Goal: Information Seeking & Learning: Learn about a topic

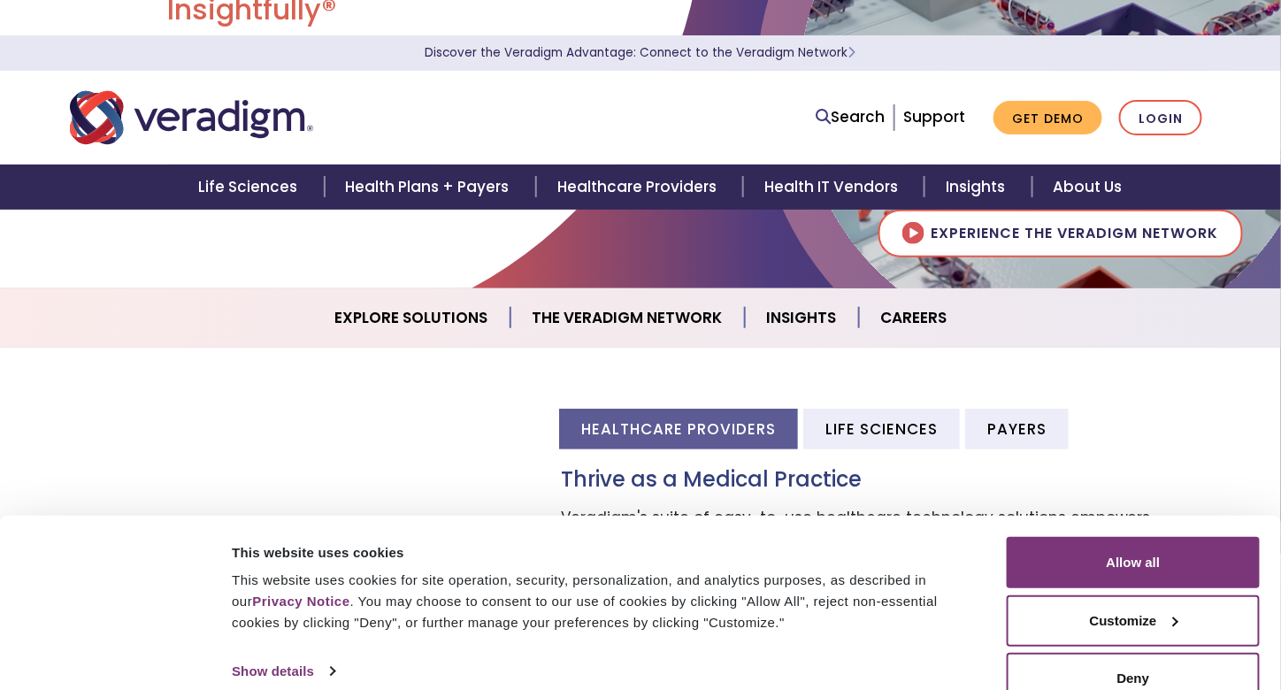
scroll to position [142, 0]
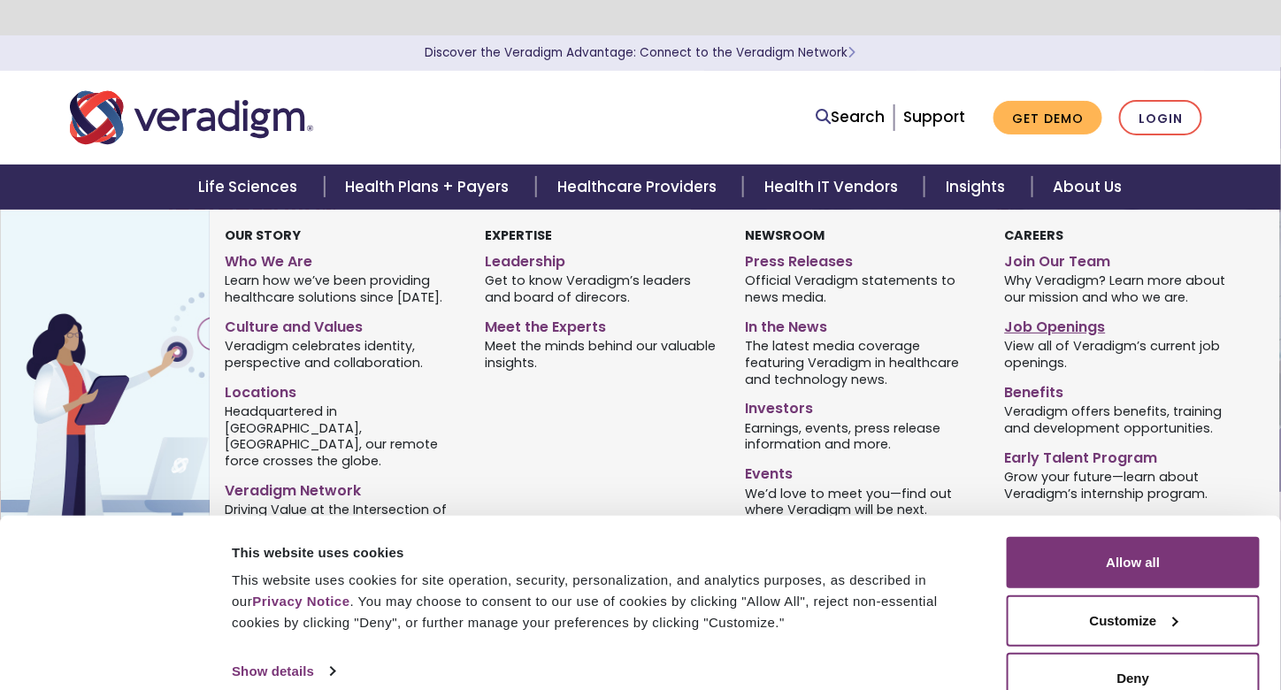
click at [1057, 324] on link "Job Openings" at bounding box center [1122, 324] width 234 height 26
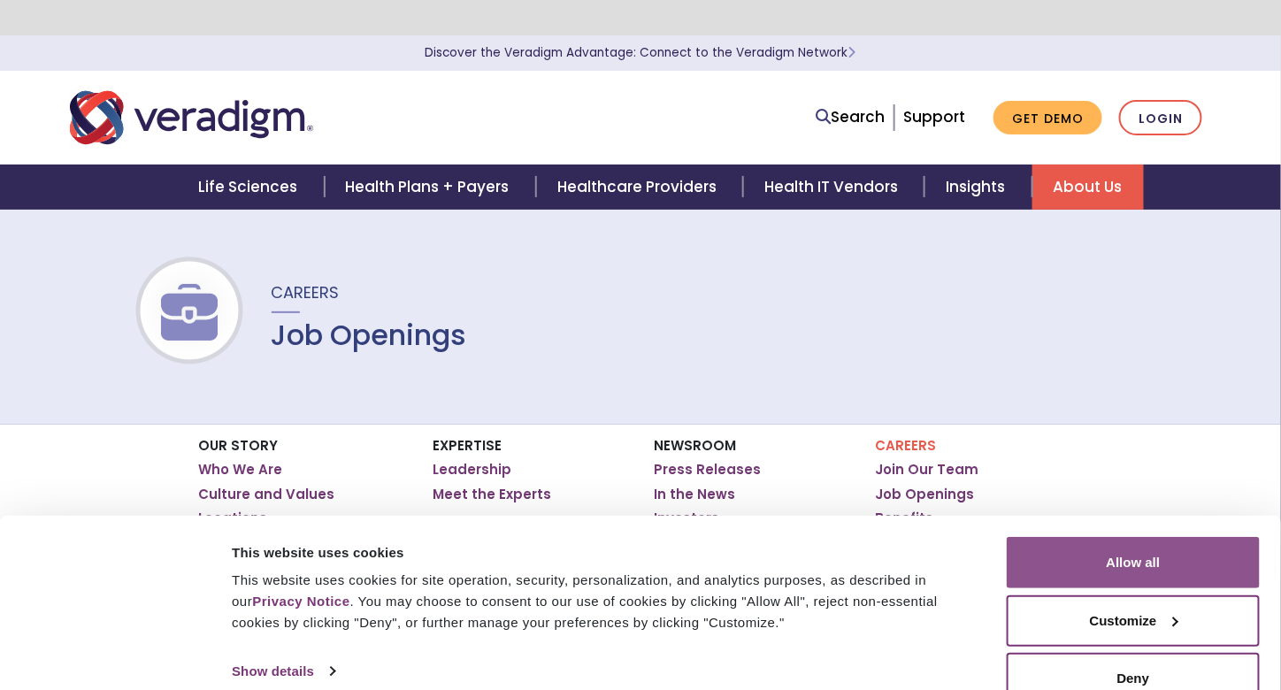
click at [1127, 553] on button "Allow all" at bounding box center [1133, 562] width 253 height 51
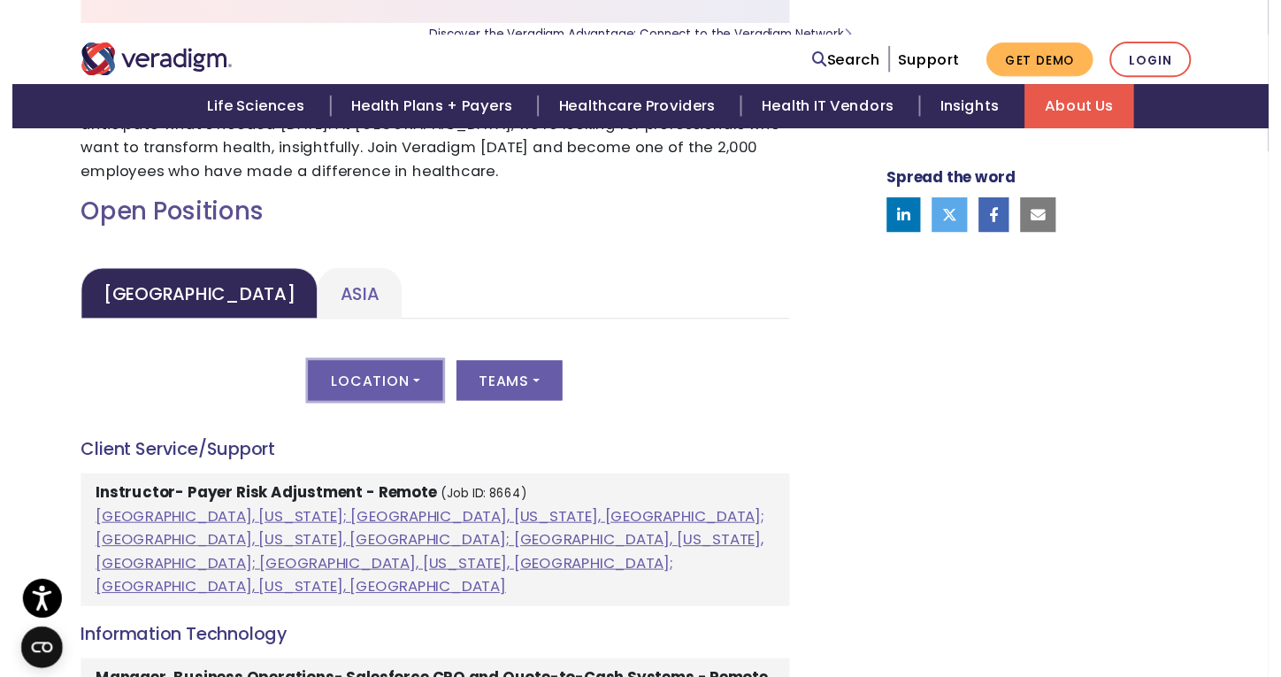
scroll to position [709, 0]
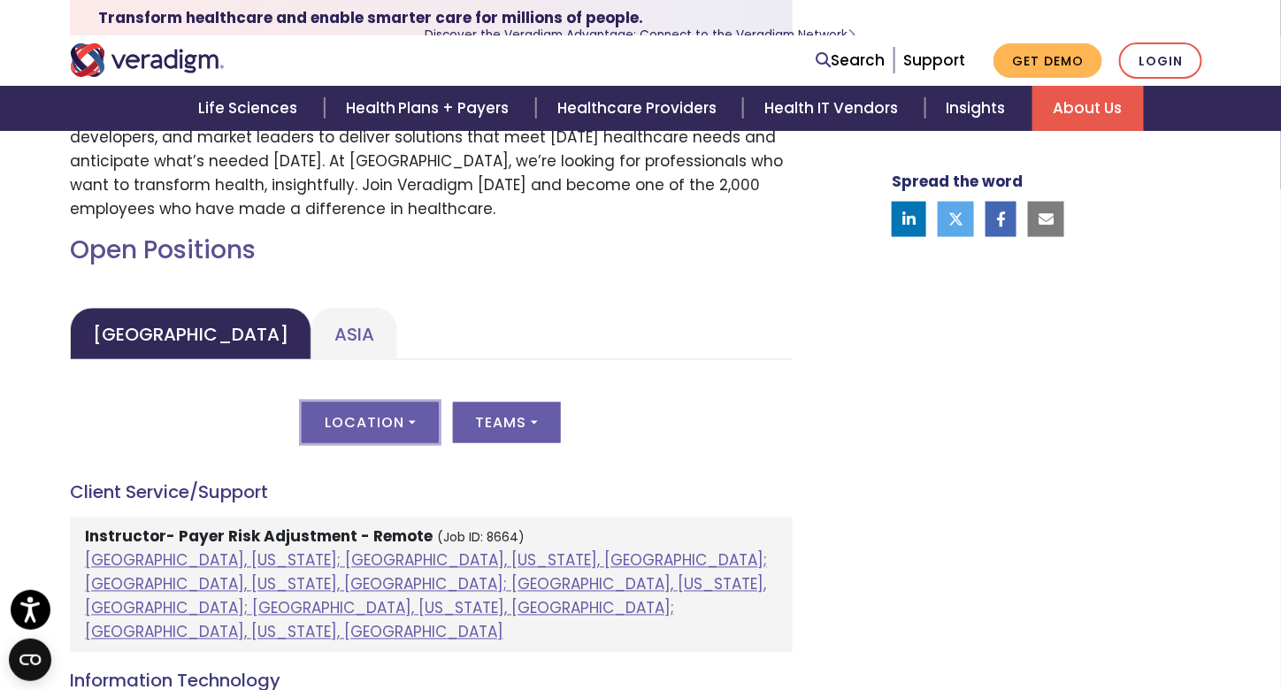
click at [386, 412] on button "Location" at bounding box center [370, 423] width 136 height 41
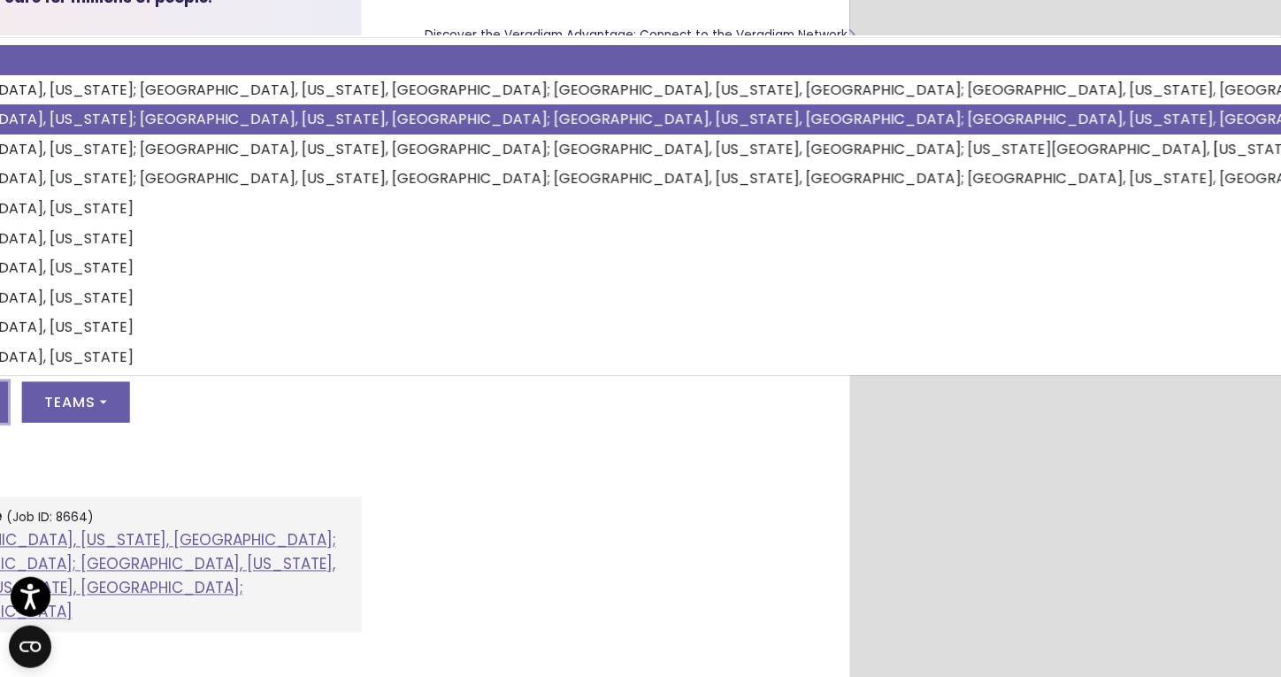
scroll to position [730, 0]
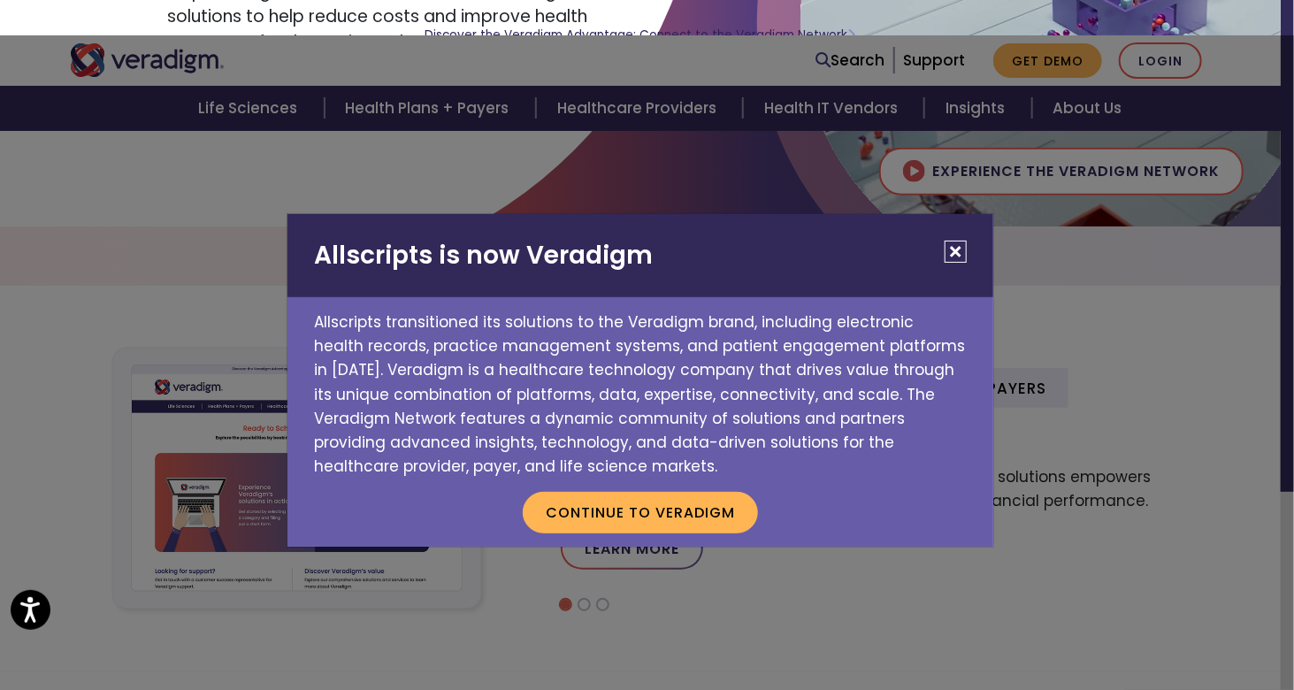
click at [953, 252] on button "Close" at bounding box center [956, 252] width 22 height 22
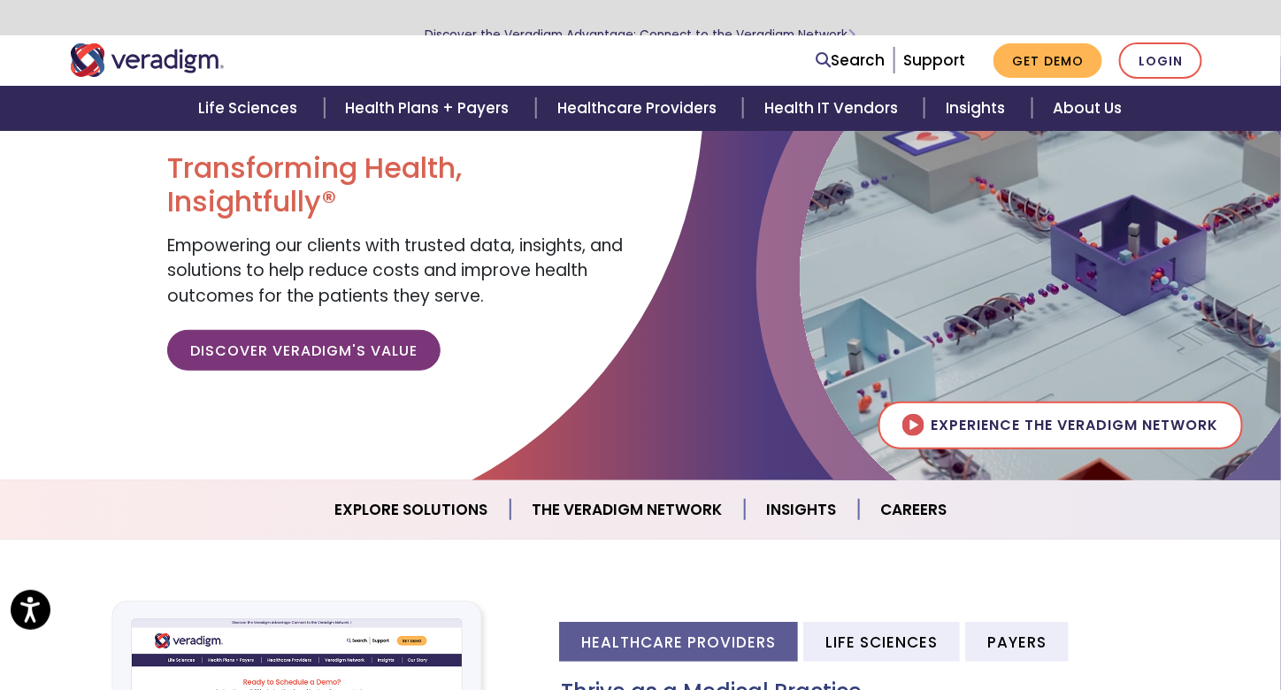
scroll to position [137, 0]
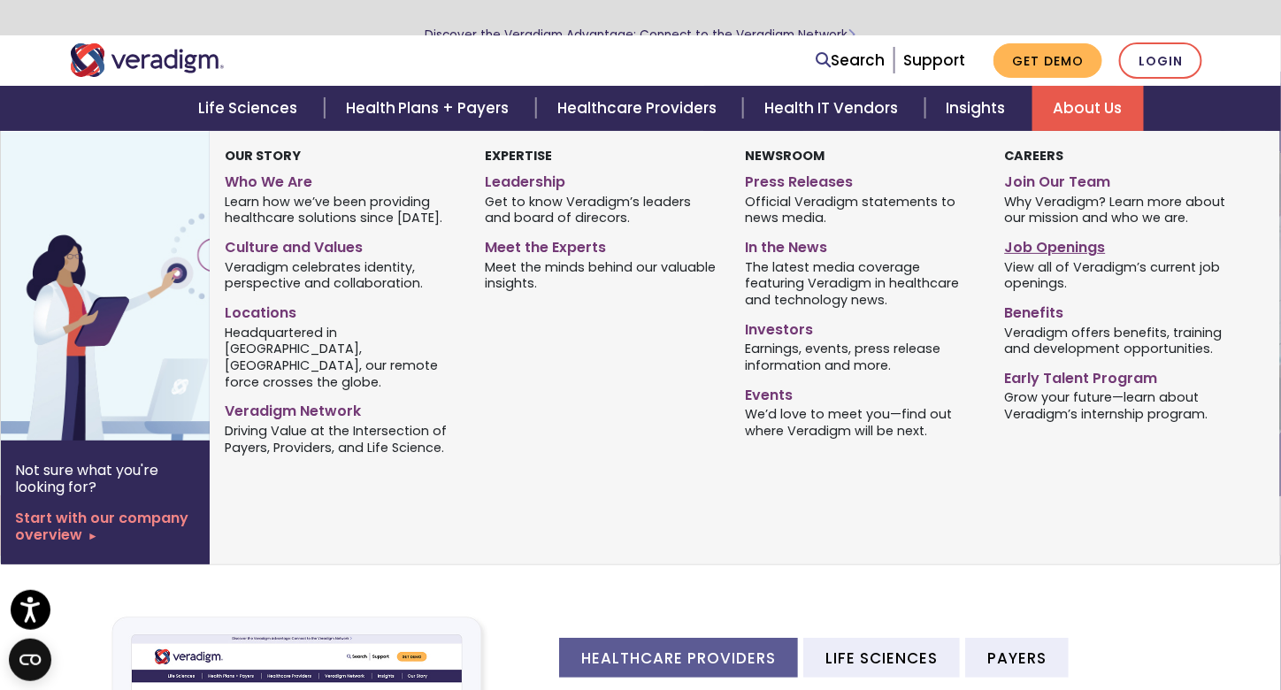
click at [1042, 246] on link "Job Openings" at bounding box center [1122, 245] width 234 height 26
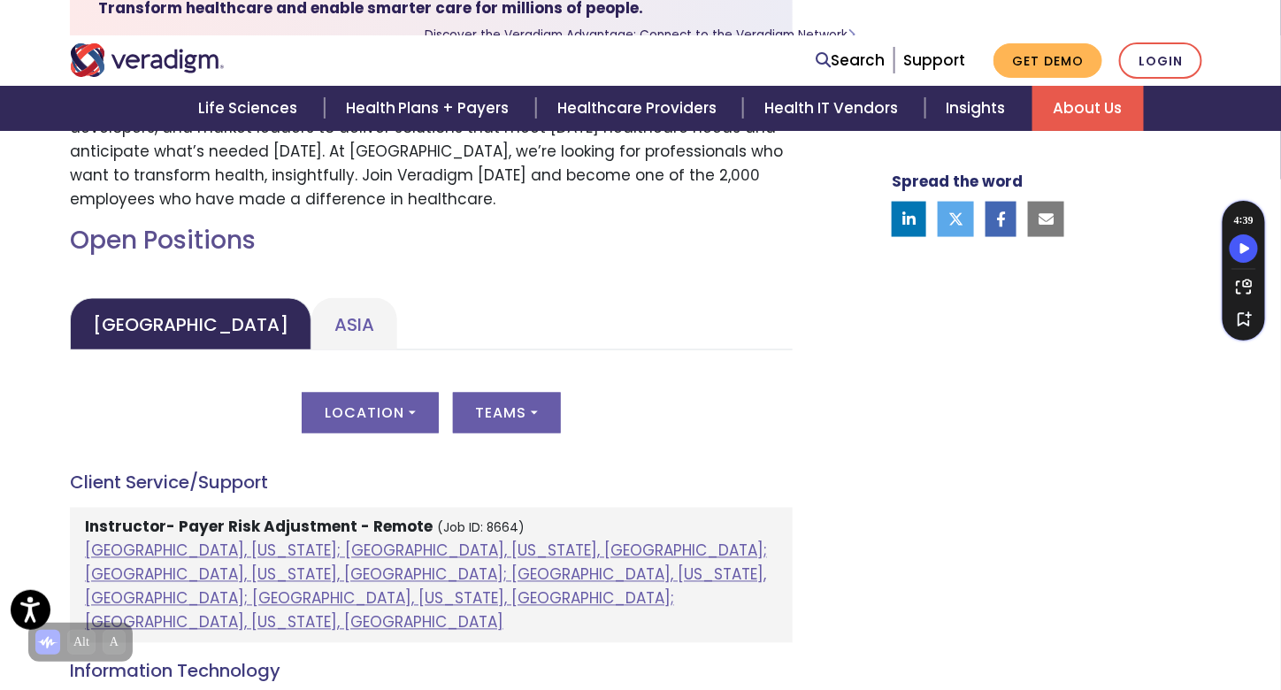
scroll to position [699, 0]
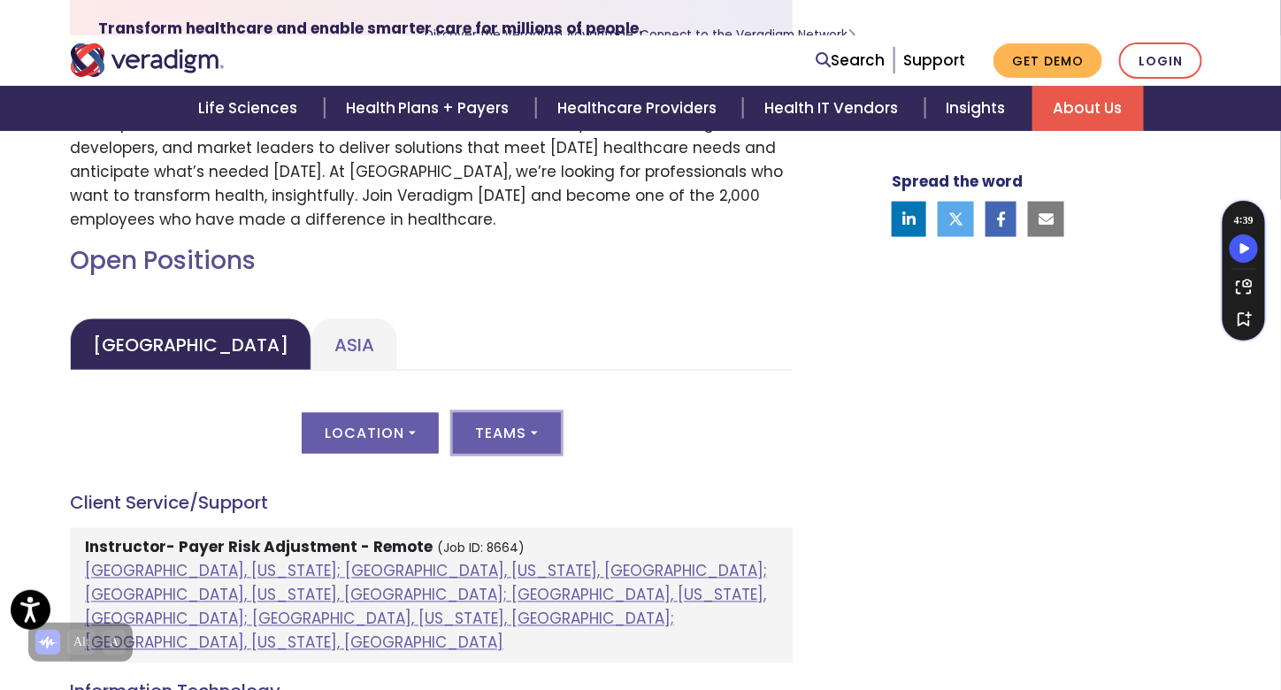
click at [522, 447] on button "Teams" at bounding box center [507, 433] width 108 height 41
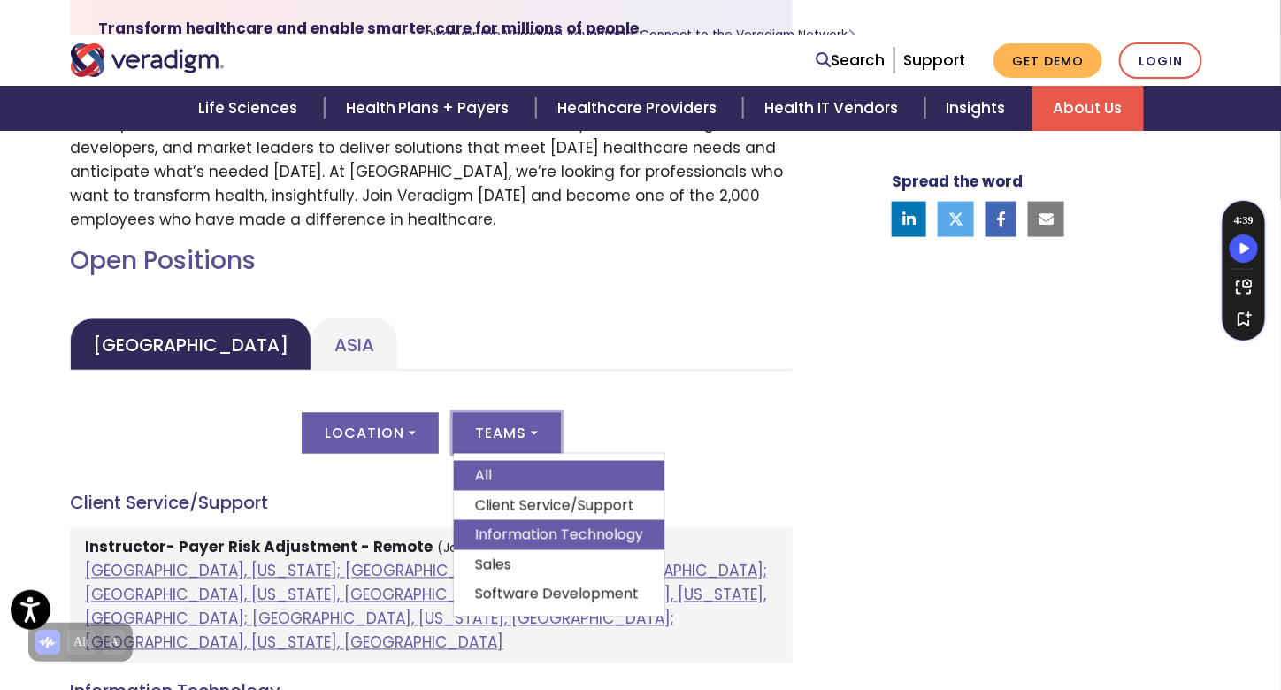
click at [525, 523] on link "Information Technology" at bounding box center [559, 535] width 211 height 30
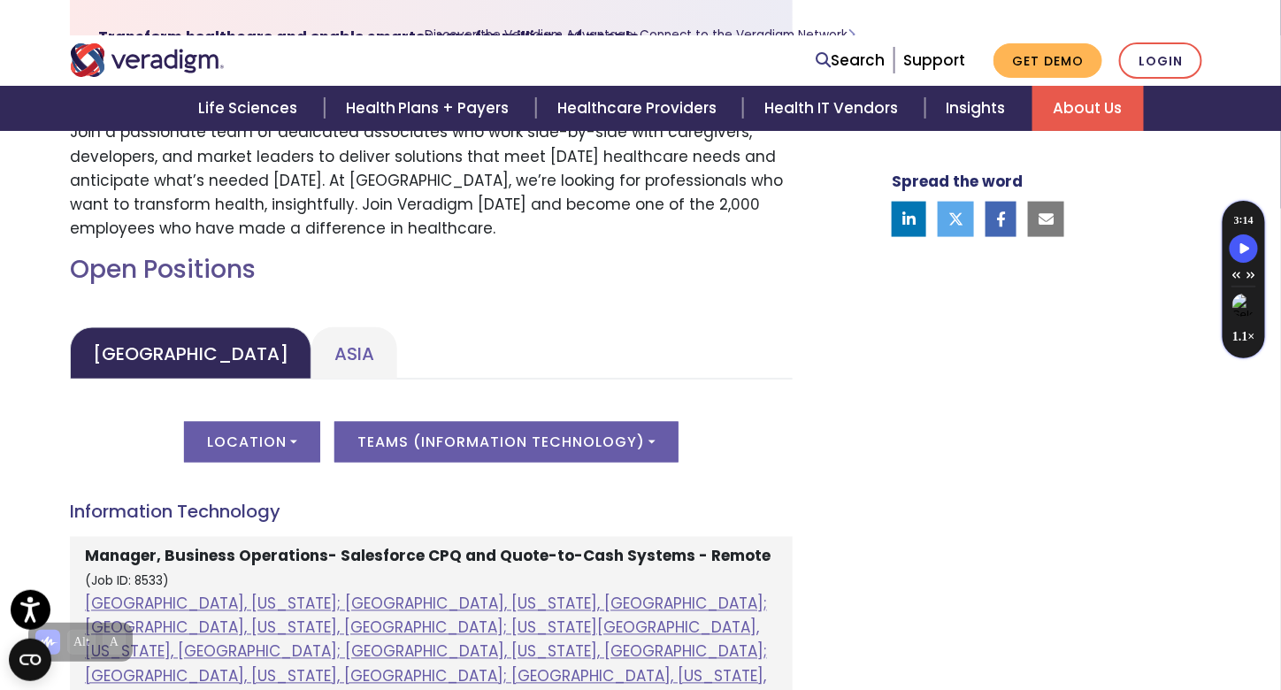
scroll to position [667, 0]
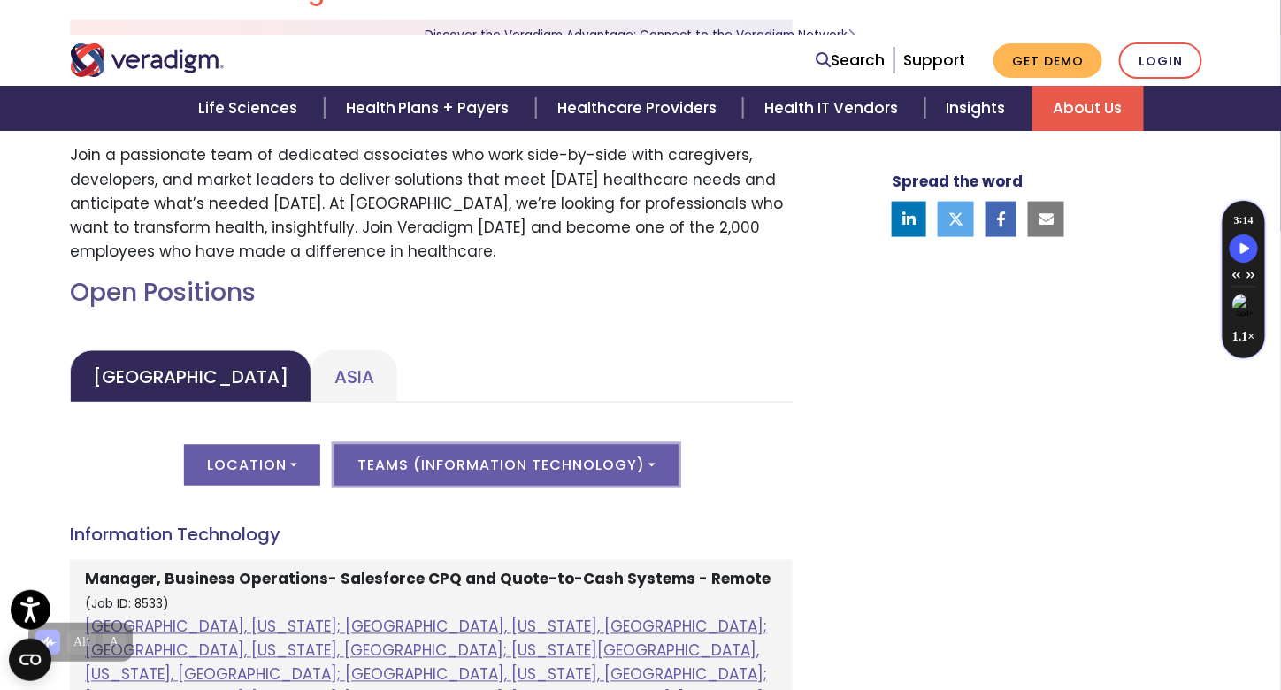
click at [524, 469] on button "Teams ( Information Technology )" at bounding box center [506, 465] width 344 height 41
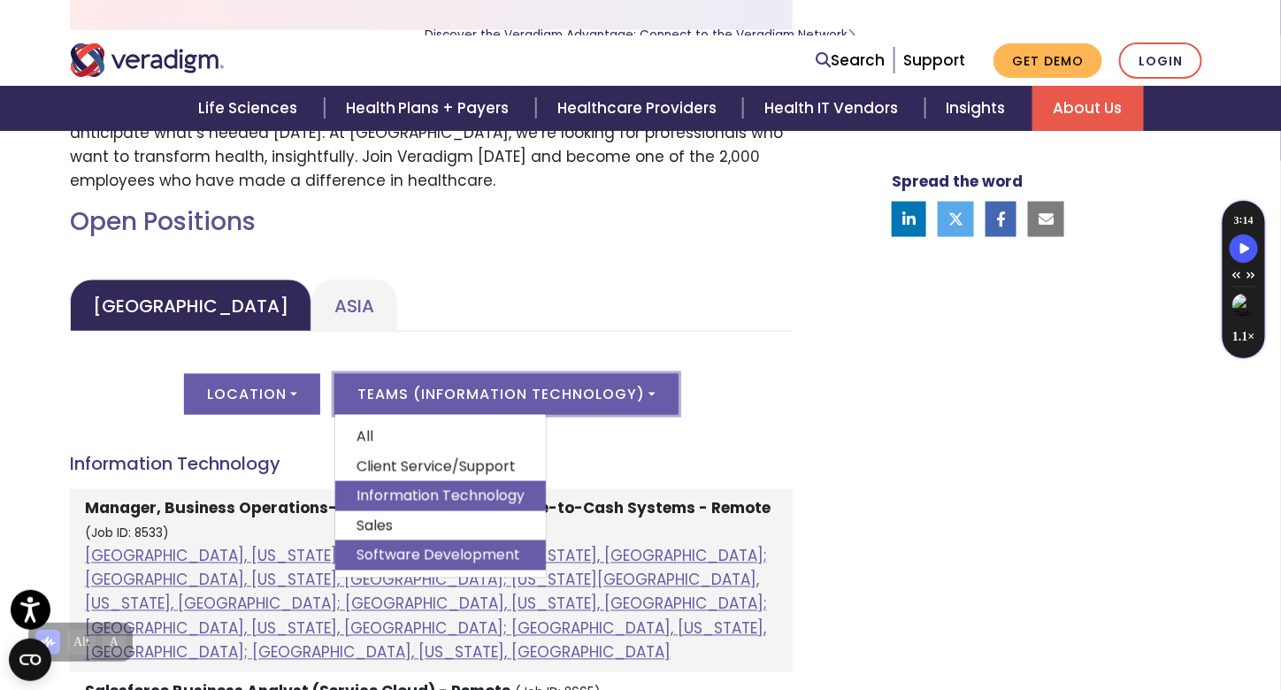
scroll to position [738, 0]
click at [474, 556] on link "Software Development" at bounding box center [440, 556] width 211 height 30
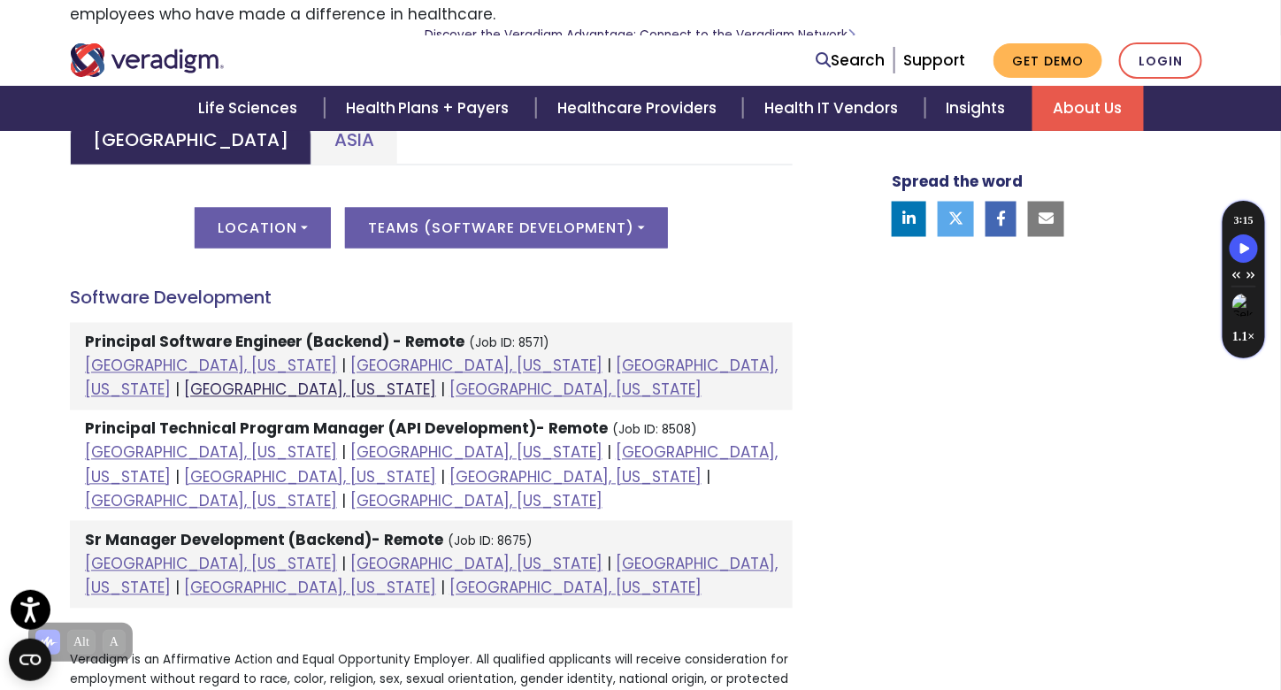
scroll to position [903, 0]
click at [309, 340] on strong "Principal Software Engineer (Backend) - Remote" at bounding box center [275, 343] width 380 height 21
